Goal: Browse casually: Explore the website without a specific task or goal

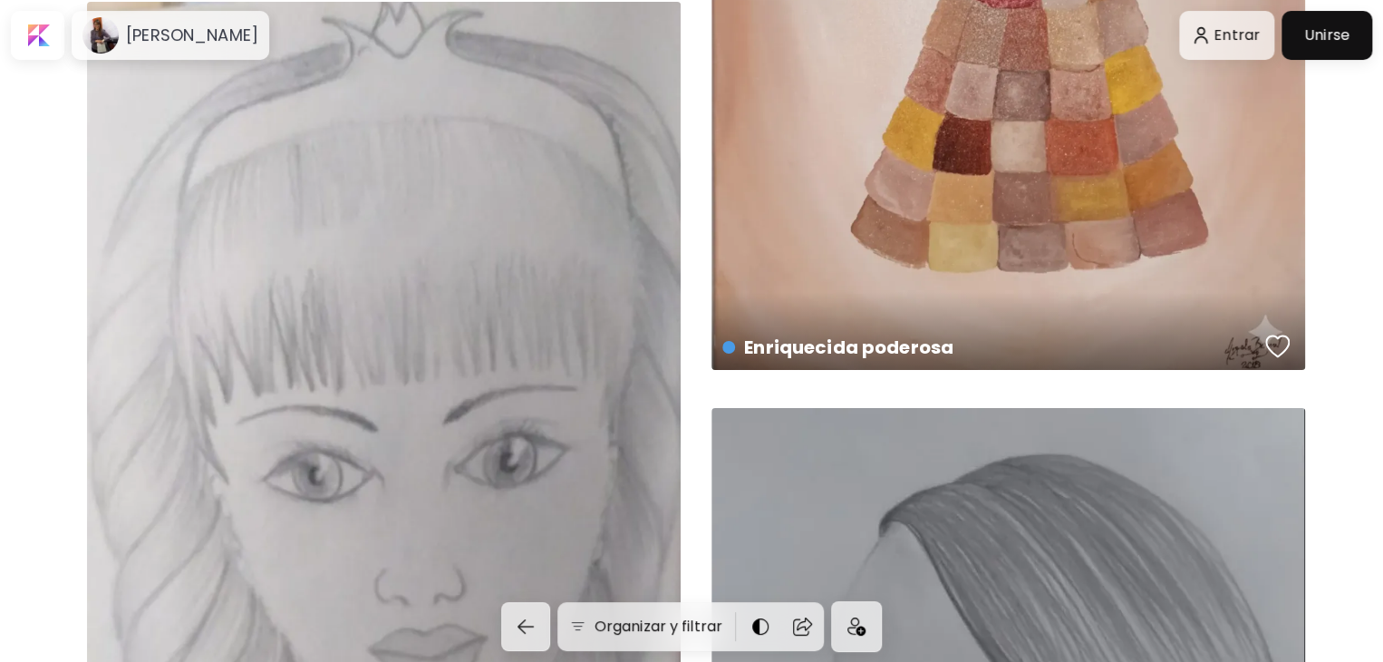
scroll to position [6524, 0]
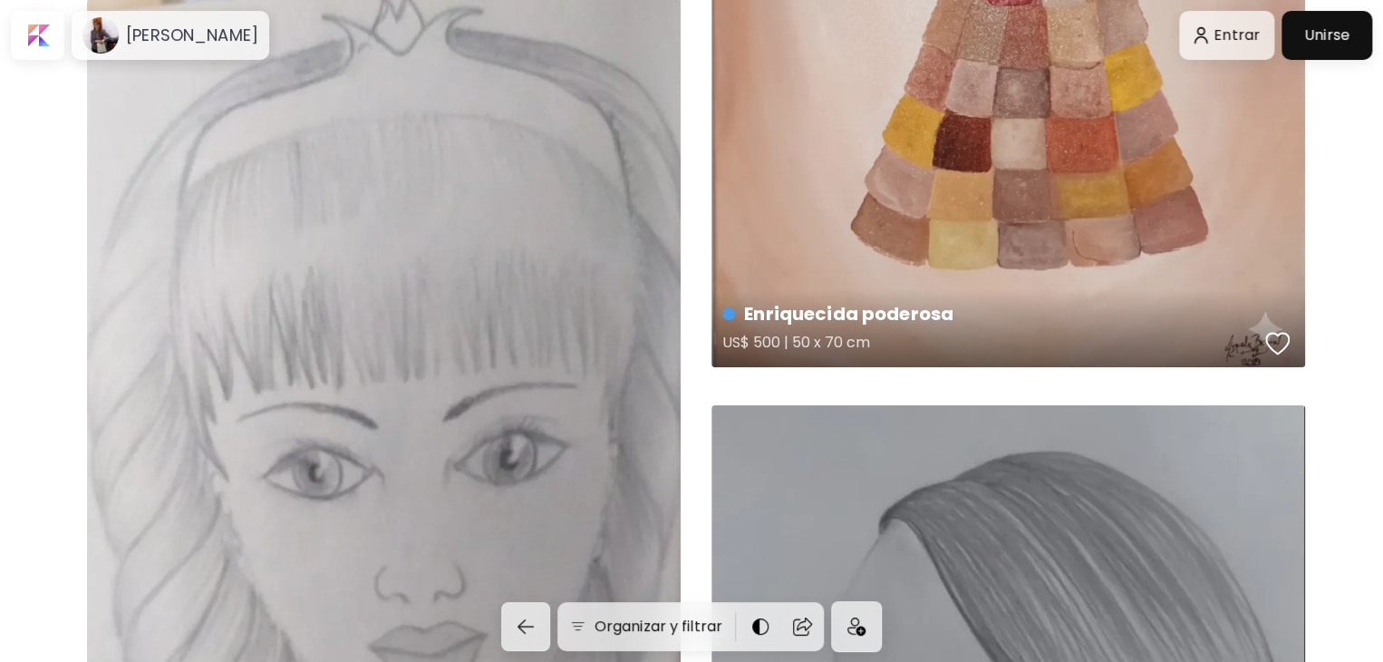
click at [913, 309] on h4 "Enriquecida poderosa" at bounding box center [990, 313] width 536 height 27
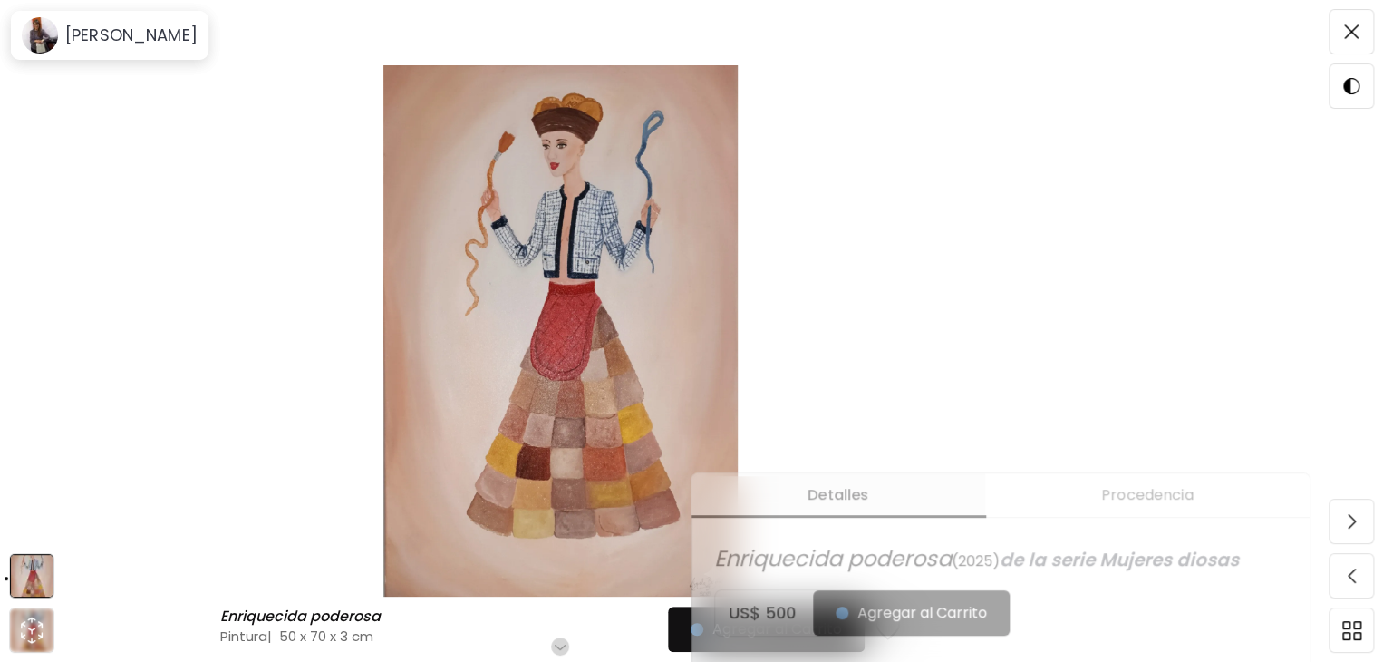
scroll to position [358, 0]
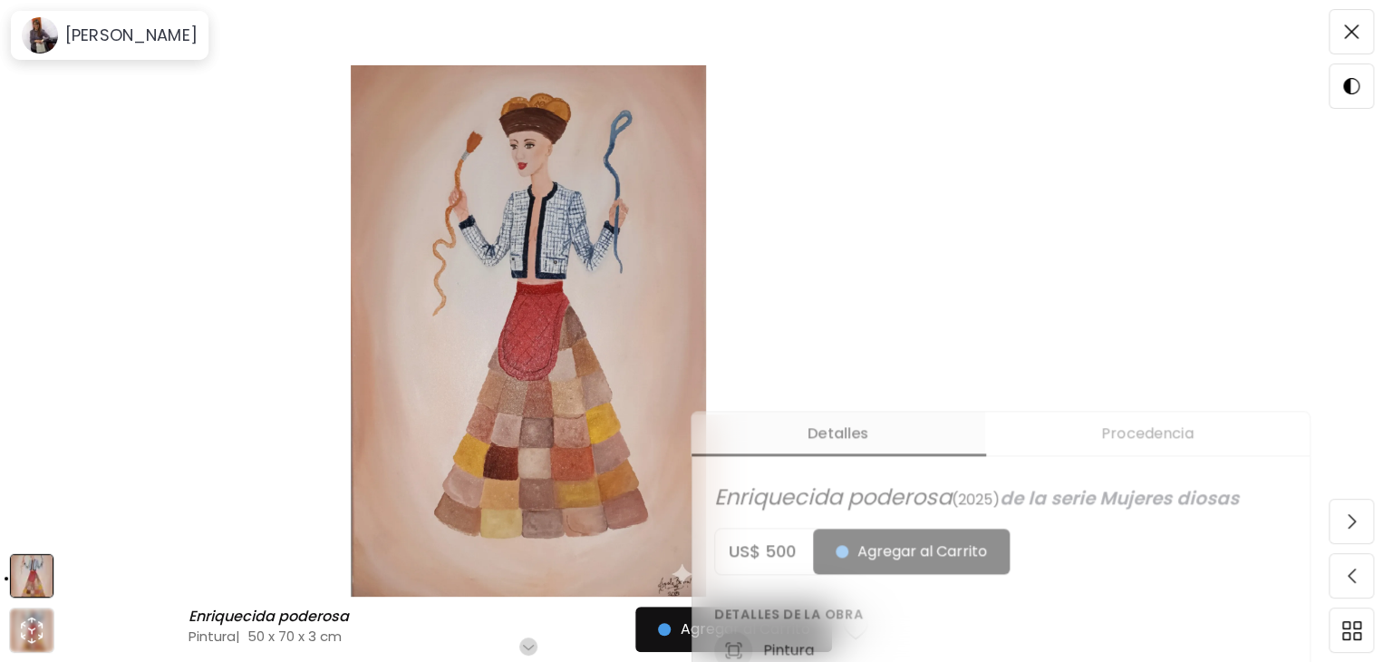
click at [1354, 28] on img at bounding box center [1351, 31] width 14 height 14
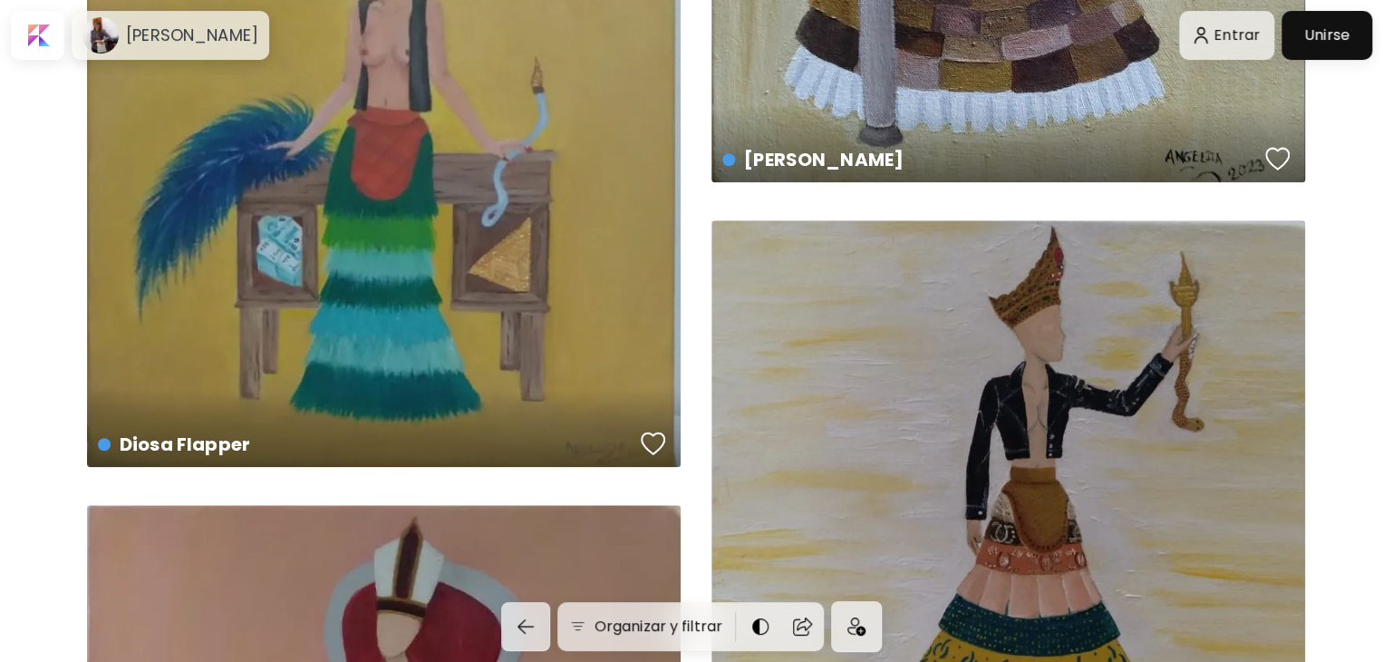
scroll to position [10990, 0]
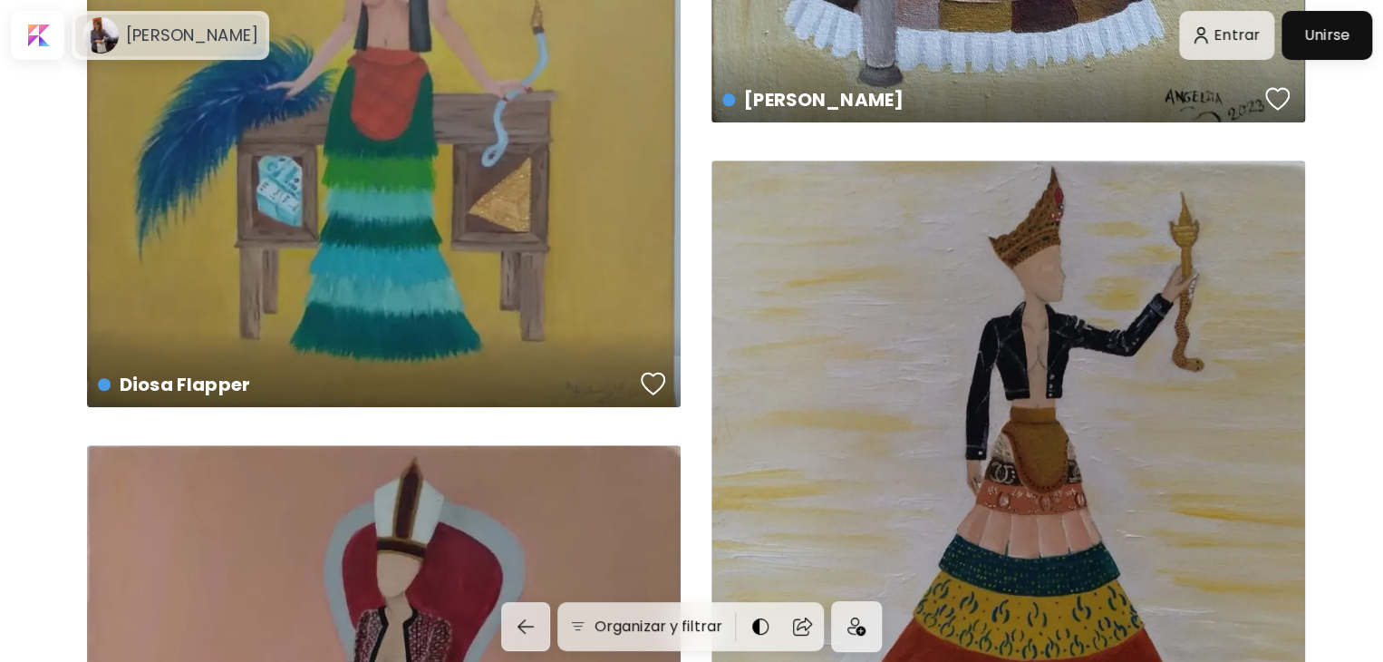
click at [185, 38] on h6 "[PERSON_NAME]" at bounding box center [192, 35] width 132 height 22
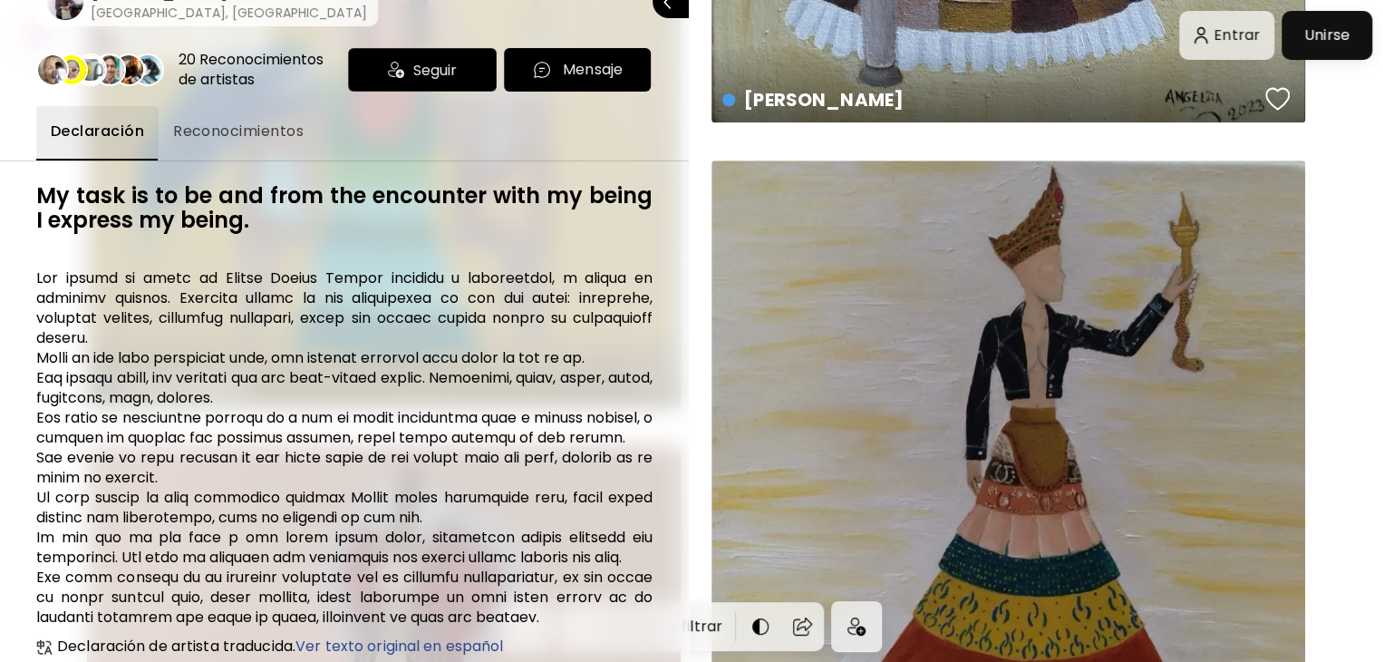
scroll to position [0, 0]
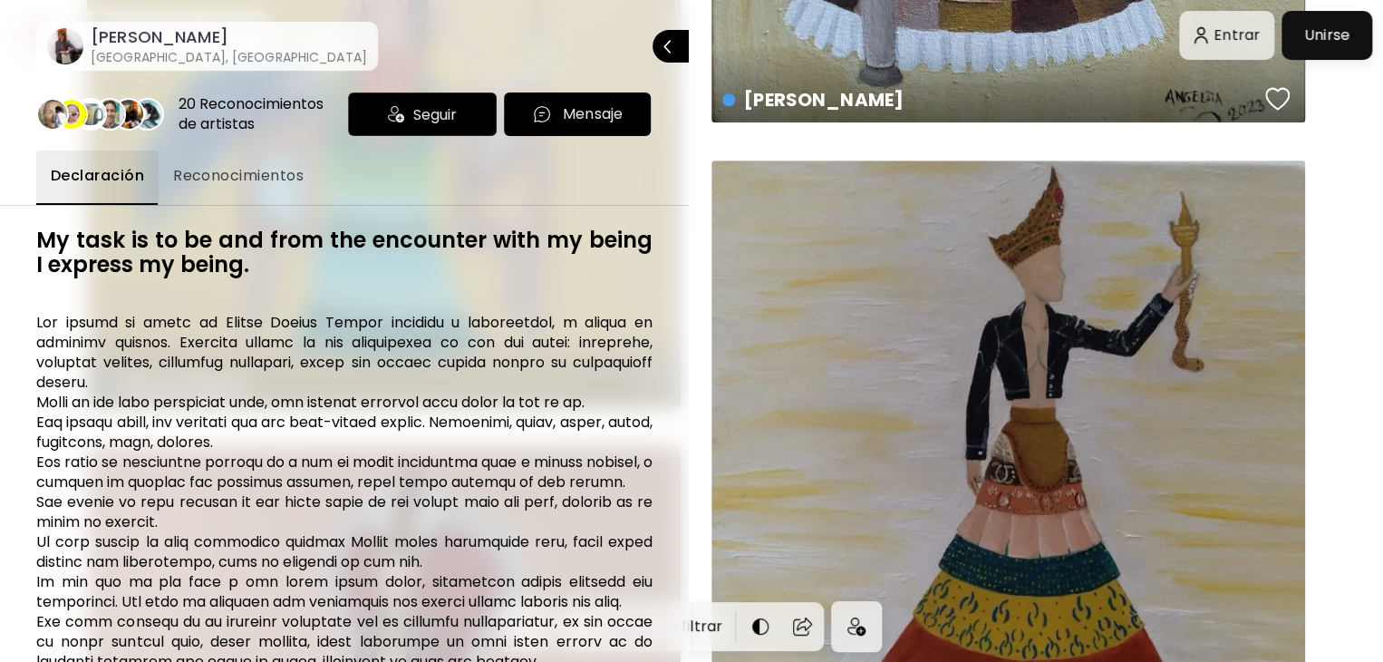
click at [259, 171] on span "Reconocimientos" at bounding box center [238, 176] width 130 height 22
